Goal: Information Seeking & Learning: Find contact information

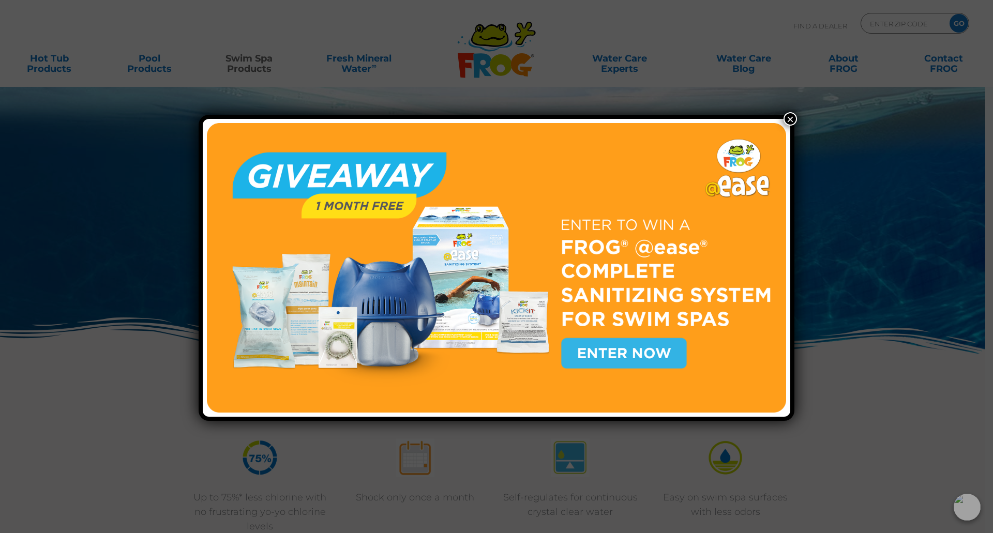
click at [785, 119] on button "×" at bounding box center [789, 118] width 13 height 13
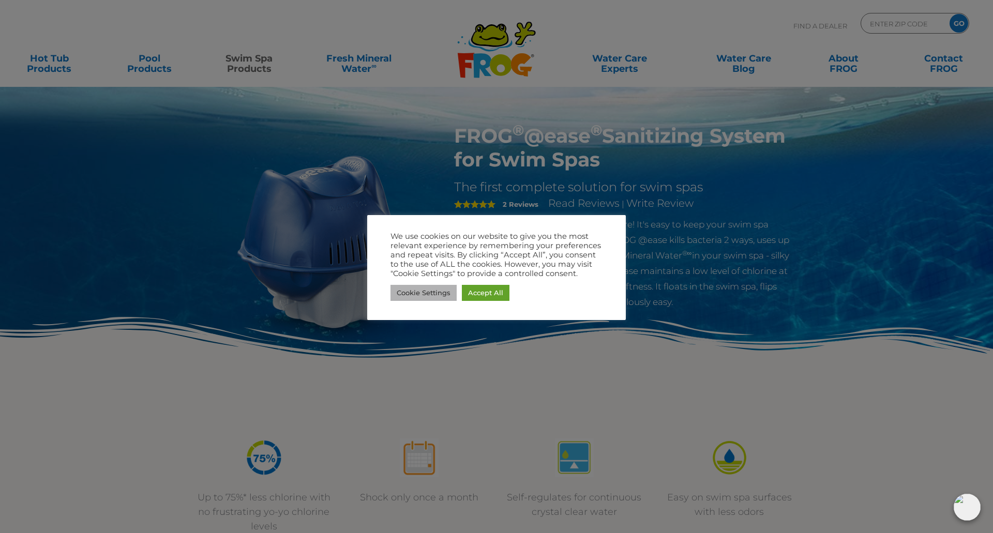
click at [440, 293] on link "Cookie Settings" at bounding box center [423, 293] width 66 height 16
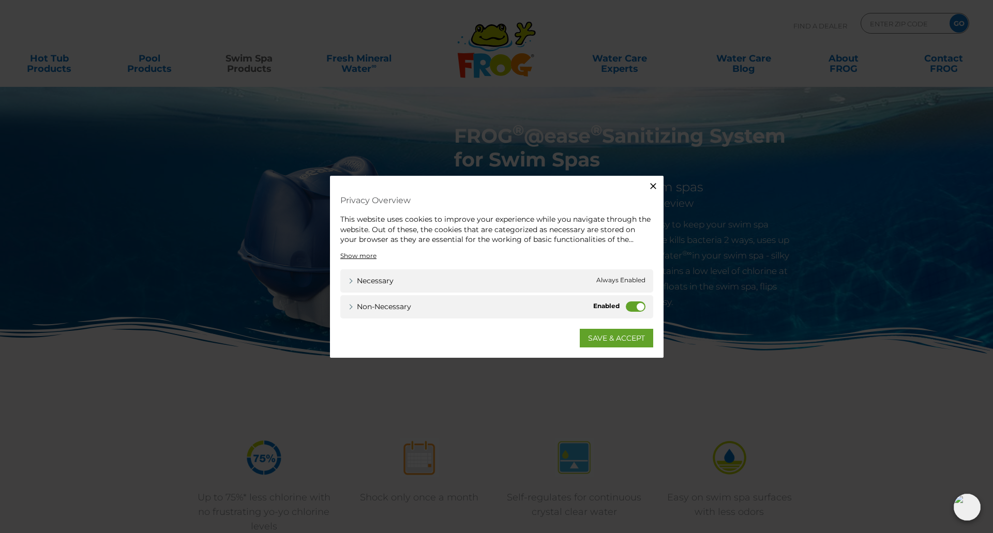
click at [630, 305] on label "Non-necessary" at bounding box center [636, 306] width 20 height 10
click at [0, 0] on input "Non-necessary" at bounding box center [0, 0] width 0 height 0
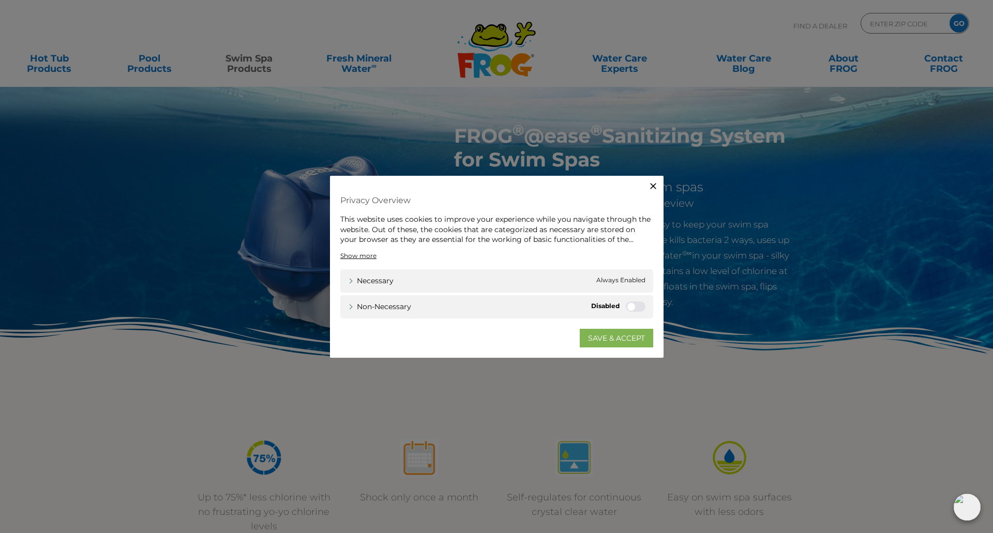
click at [607, 337] on link "SAVE & ACCEPT" at bounding box center [616, 337] width 73 height 19
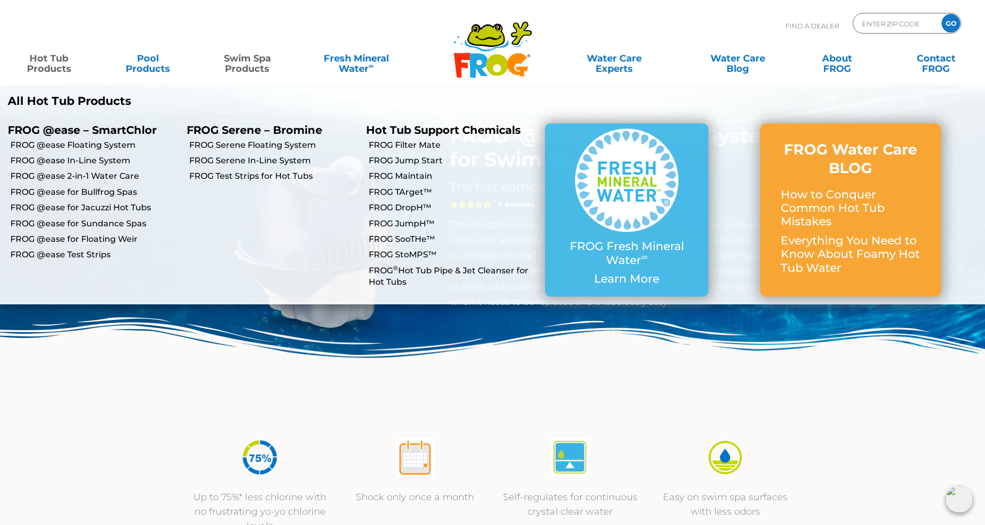
click at [49, 62] on link "Hot Tub Products" at bounding box center [48, 58] width 77 height 21
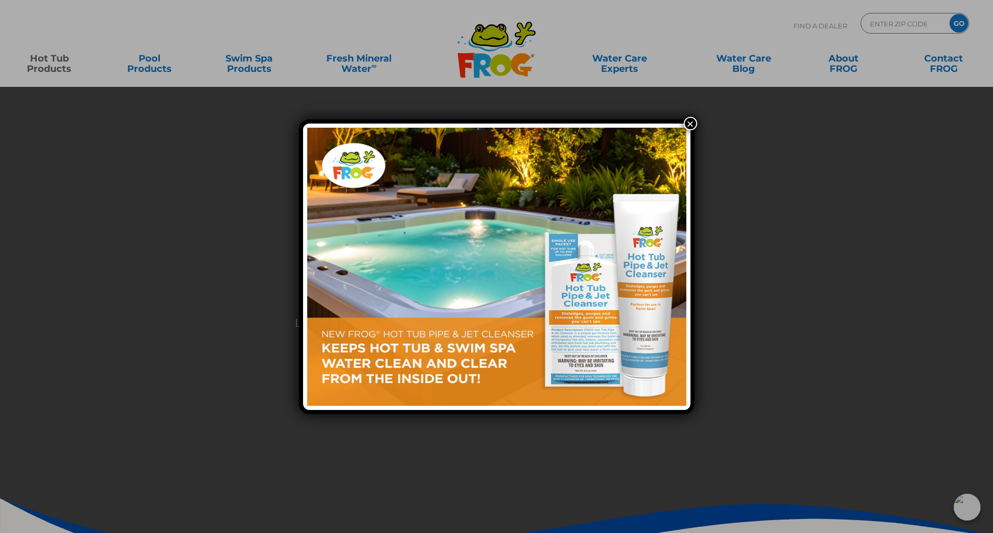
click at [689, 124] on button "×" at bounding box center [690, 123] width 13 height 13
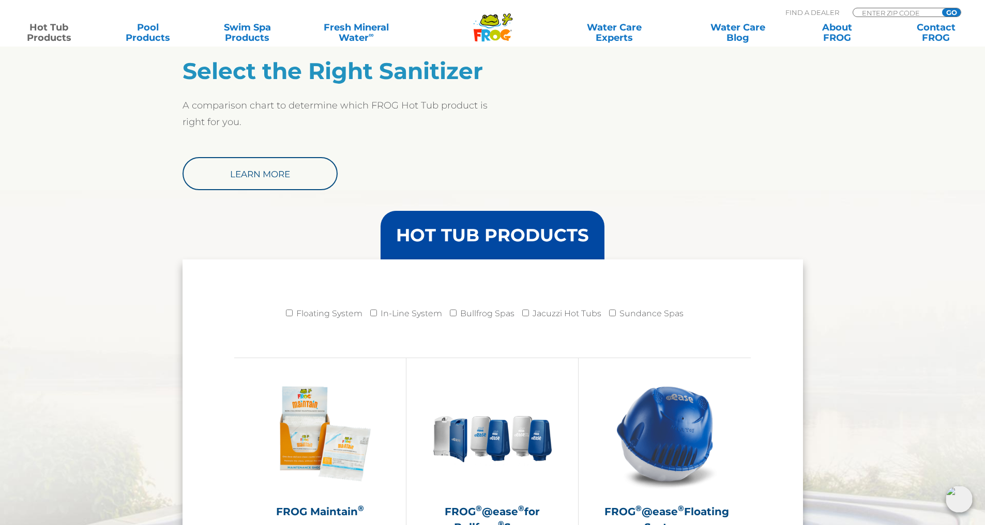
scroll to position [844, 0]
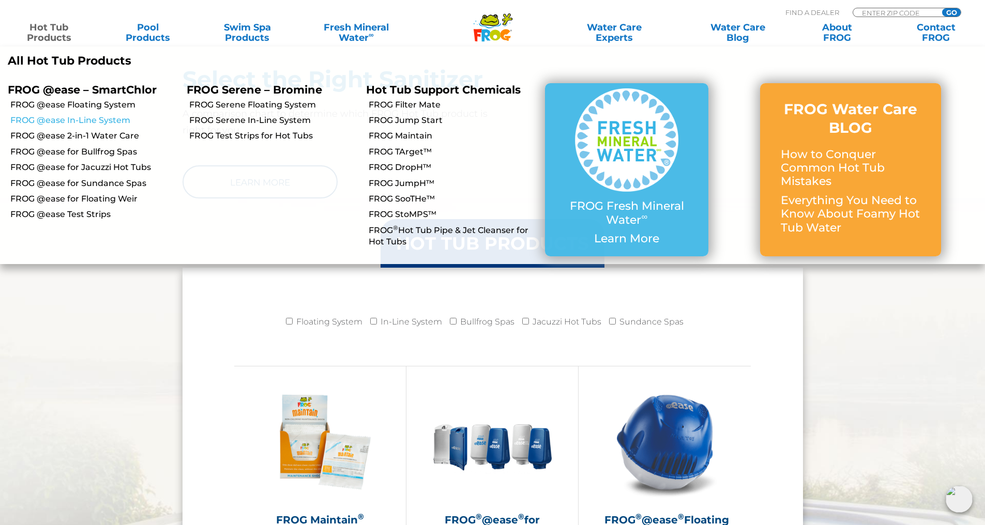
click at [117, 117] on link "FROG @ease In-Line System" at bounding box center [94, 120] width 169 height 11
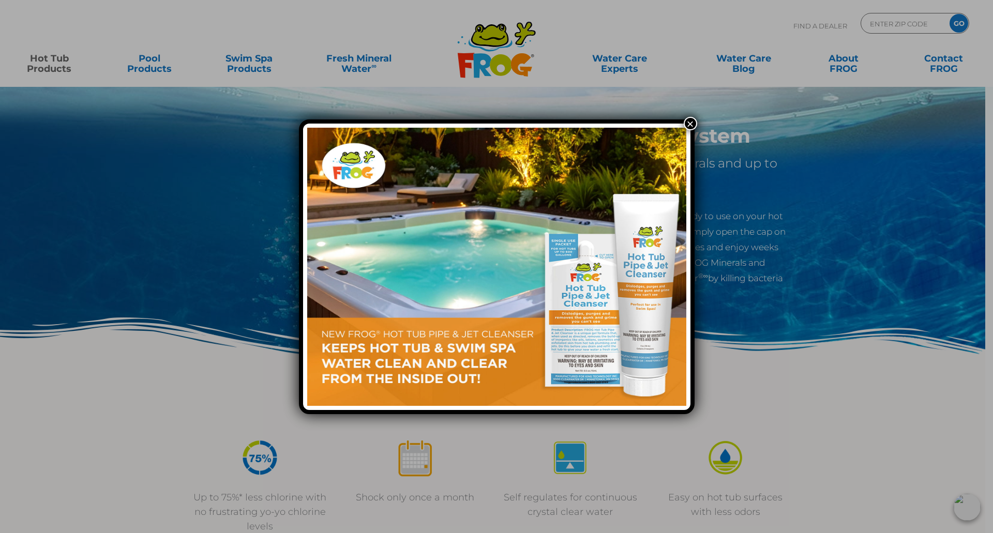
click at [691, 124] on button "×" at bounding box center [690, 123] width 13 height 13
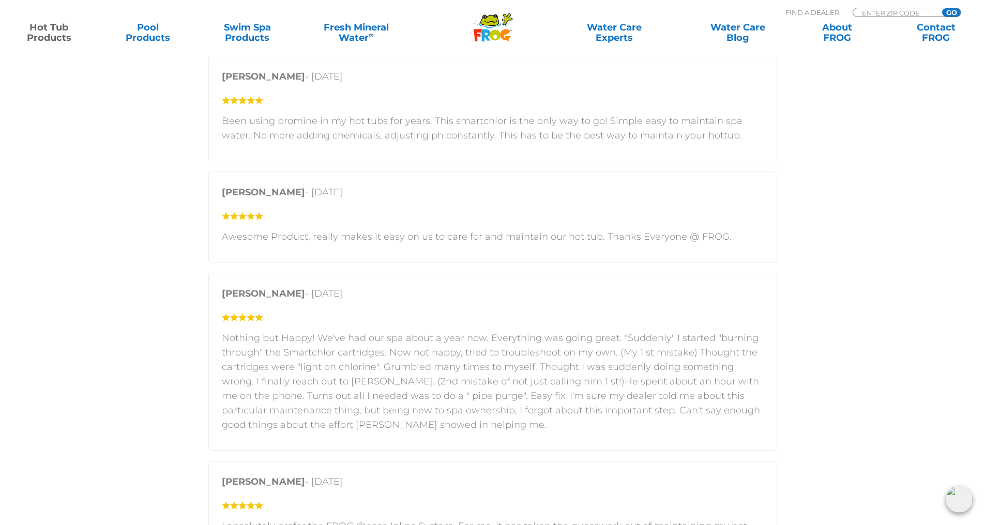
scroll to position [1779, 0]
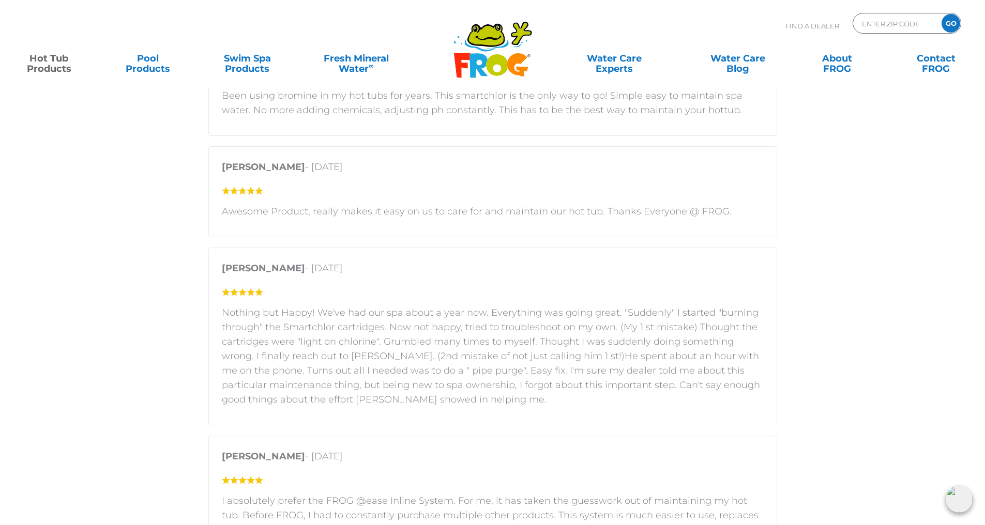
drag, startPoint x: 987, startPoint y: 70, endPoint x: 860, endPoint y: 312, distance: 272.7
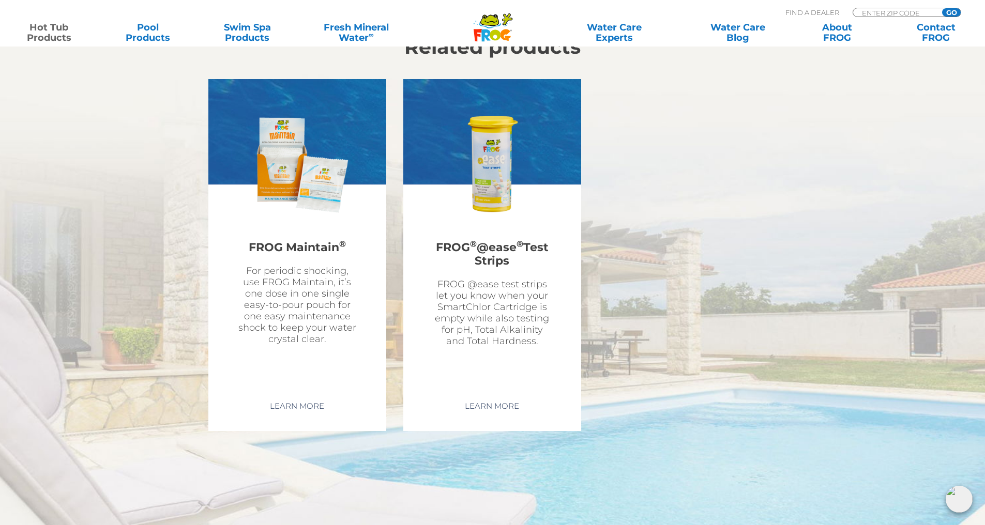
drag, startPoint x: 644, startPoint y: 269, endPoint x: 976, endPoint y: 202, distance: 339.2
click at [658, 262] on div "Related products FROG Maintain ® For periodic shocking, use FROG Maintain, it’s…" at bounding box center [493, 234] width 620 height 396
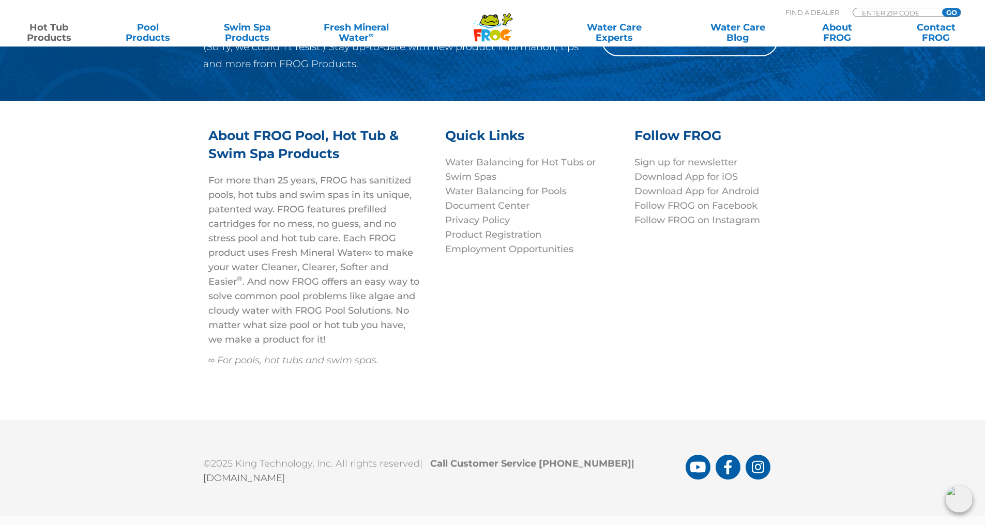
scroll to position [3543, 0]
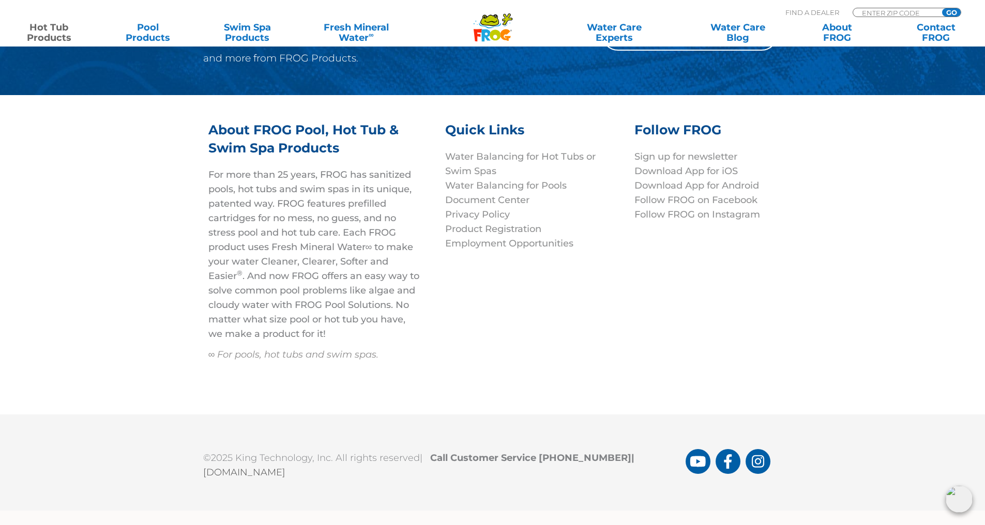
click at [936, 241] on div "About FROG Pool, Hot Tub & Swim Spa Products For more than 25 years, FROG has s…" at bounding box center [492, 255] width 985 height 320
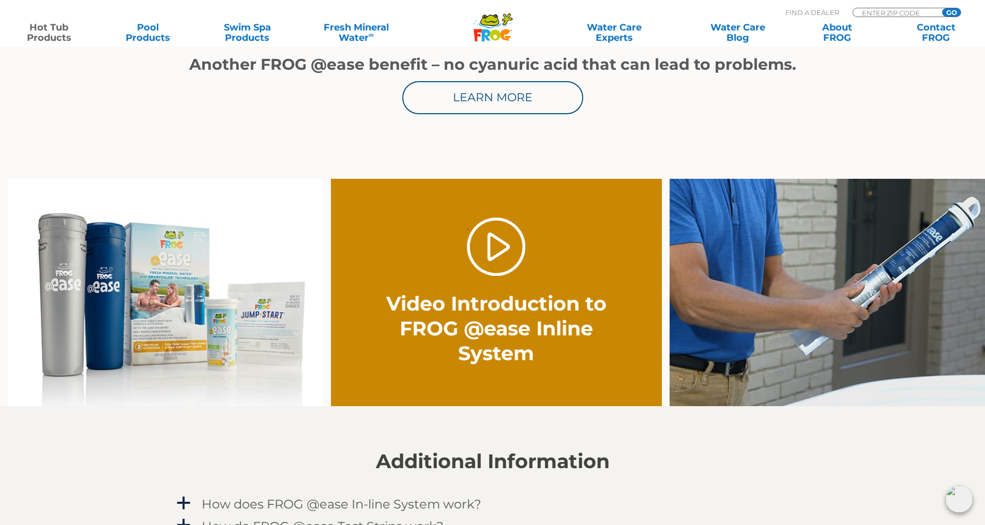
scroll to position [573, 0]
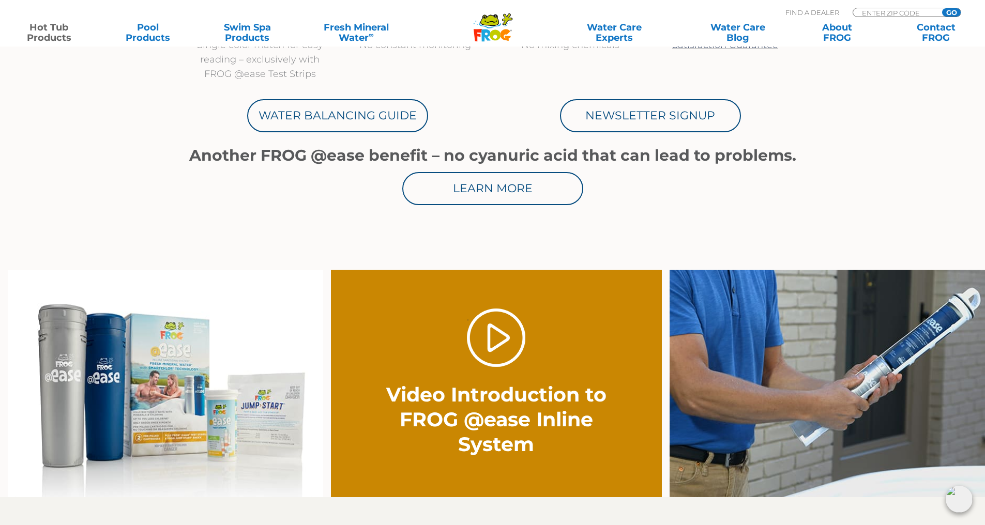
click at [141, 403] on img at bounding box center [165, 384] width 315 height 228
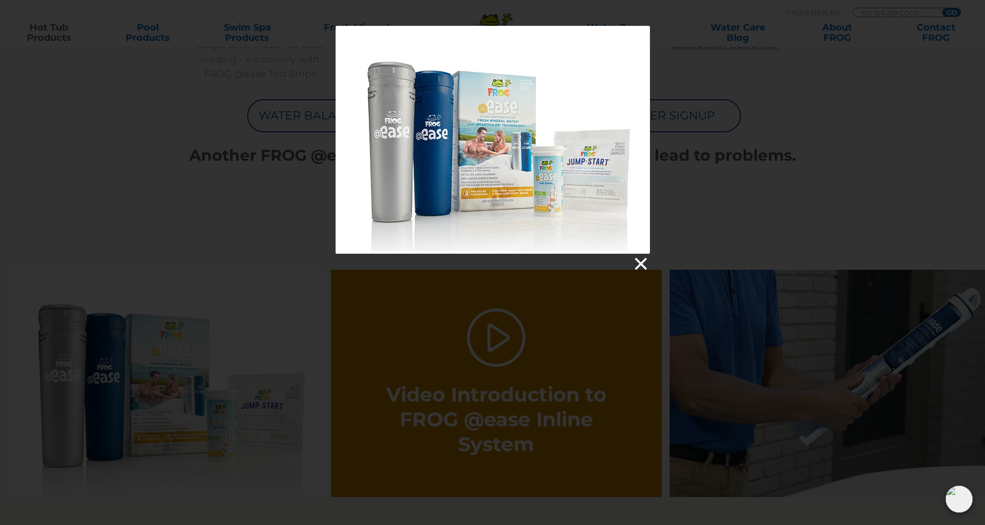
click at [640, 260] on link at bounding box center [640, 264] width 16 height 16
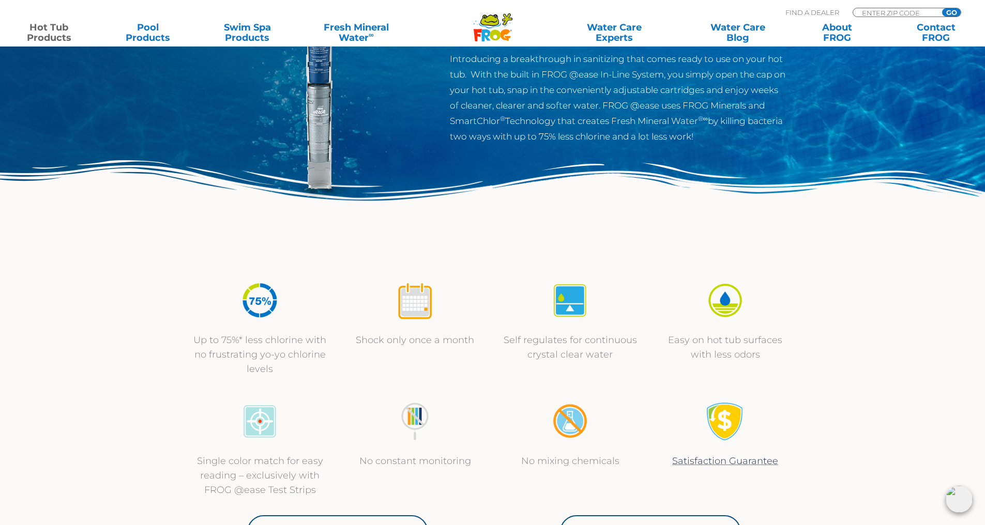
scroll to position [0, 0]
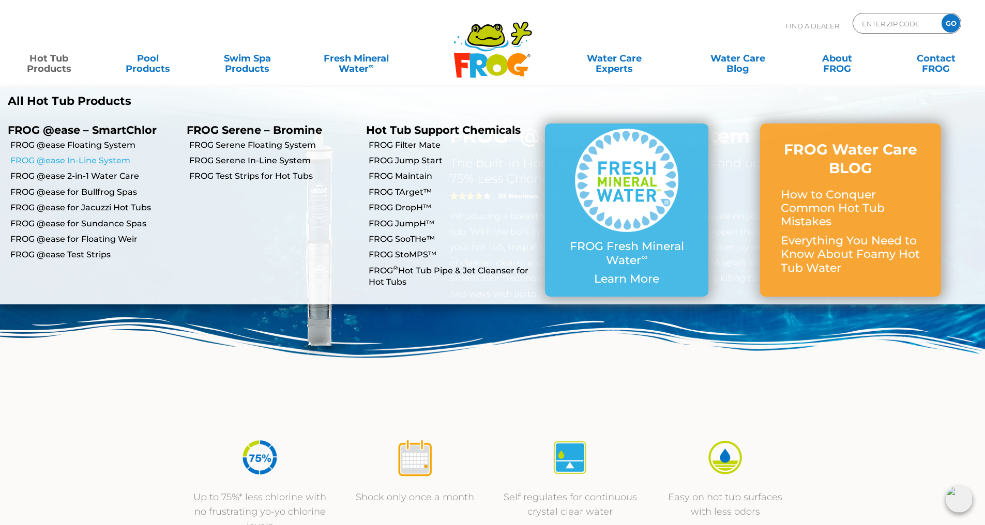
click at [114, 157] on link "FROG @ease In-Line System" at bounding box center [94, 160] width 169 height 11
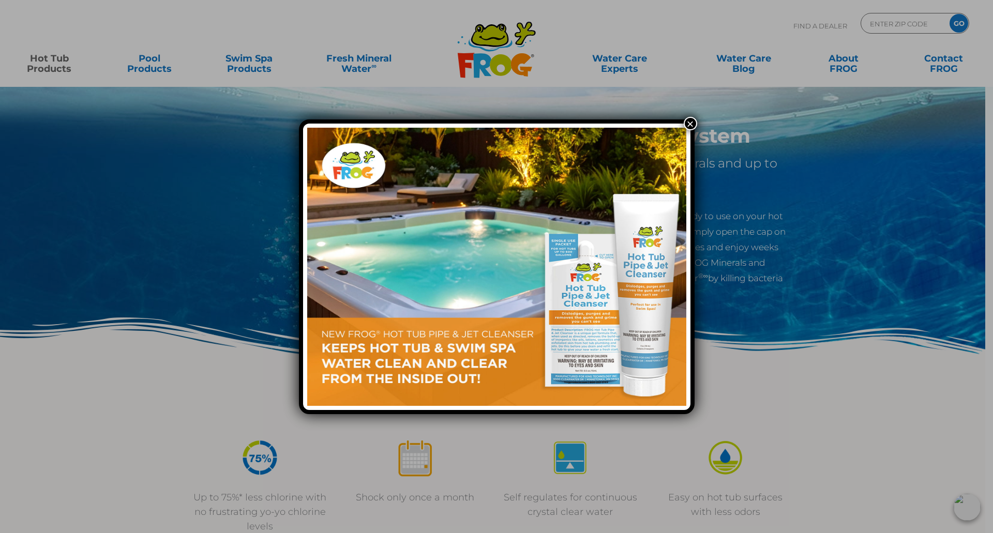
click at [690, 118] on button "×" at bounding box center [690, 123] width 13 height 13
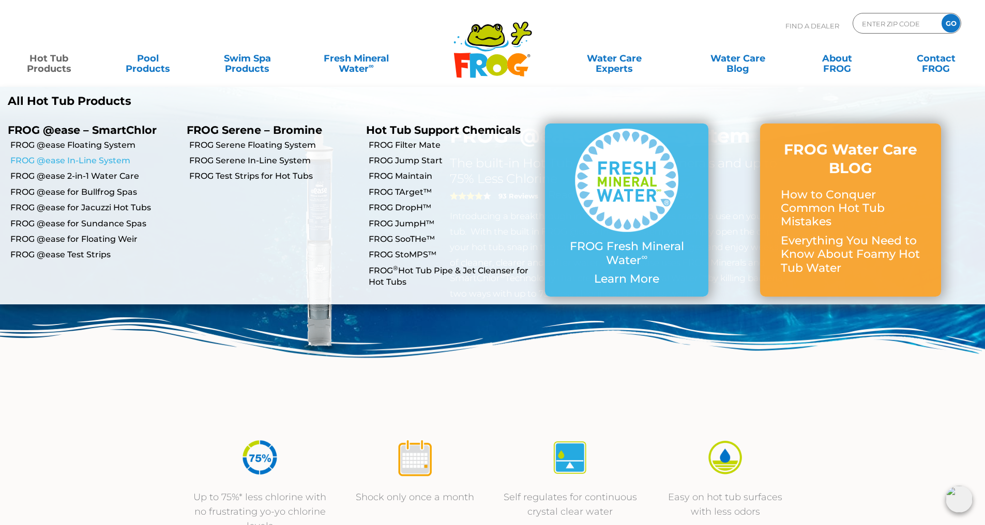
click at [95, 161] on link "FROG @ease In-Line System" at bounding box center [94, 160] width 169 height 11
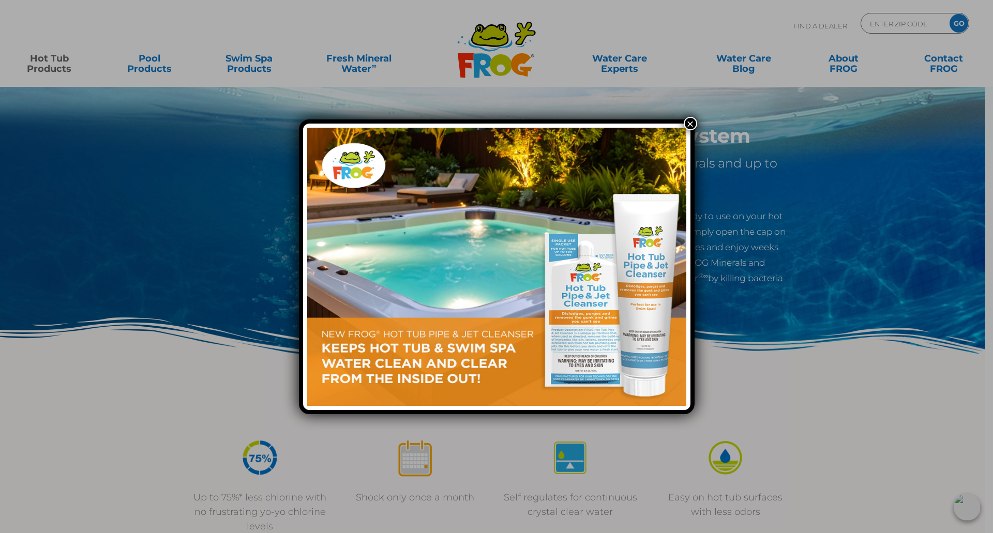
drag, startPoint x: 688, startPoint y: 119, endPoint x: 680, endPoint y: 118, distance: 7.9
click at [688, 120] on button "×" at bounding box center [690, 123] width 13 height 13
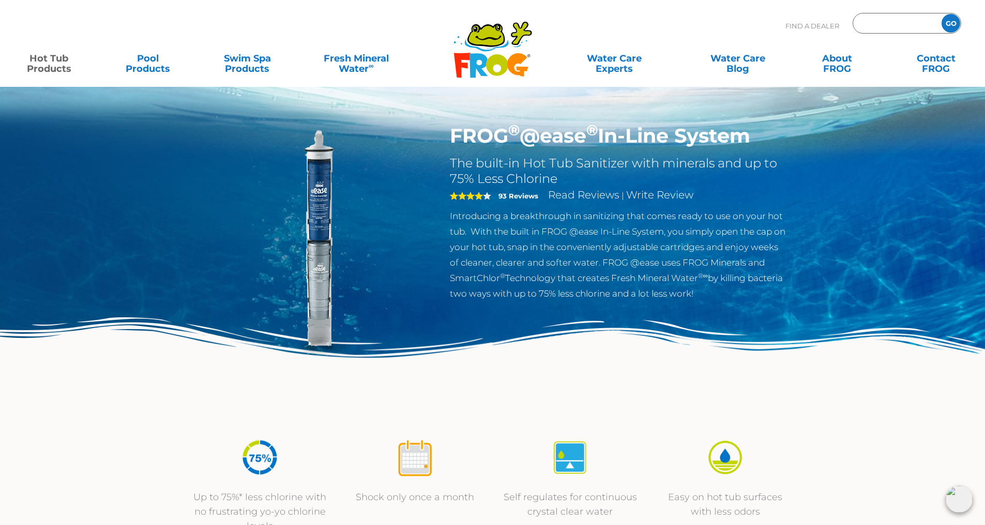
click at [890, 27] on input "Zip Code Form" at bounding box center [896, 23] width 70 height 15
type input "58104"
click at [951, 23] on input "GO" at bounding box center [951, 23] width 19 height 19
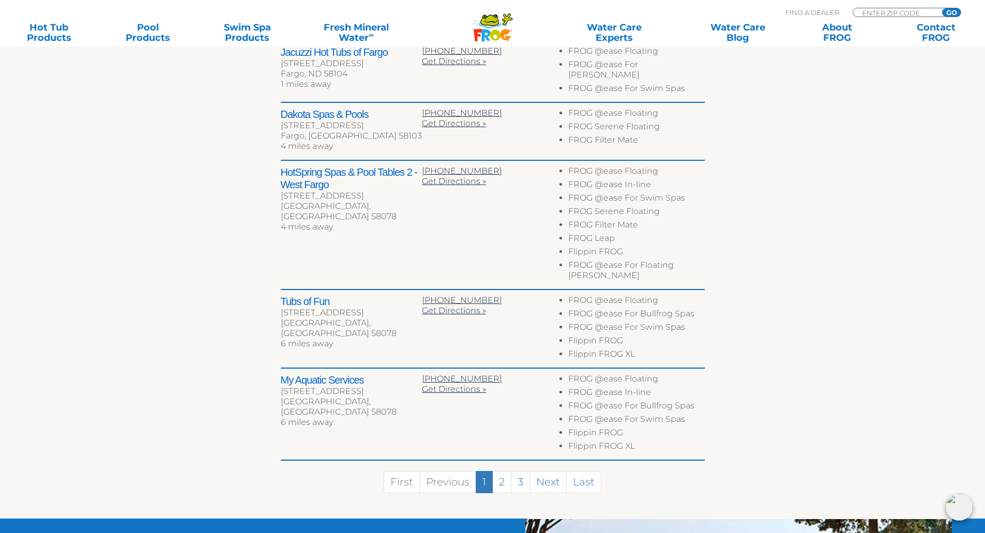
scroll to position [482, 0]
